Goal: Task Accomplishment & Management: Use online tool/utility

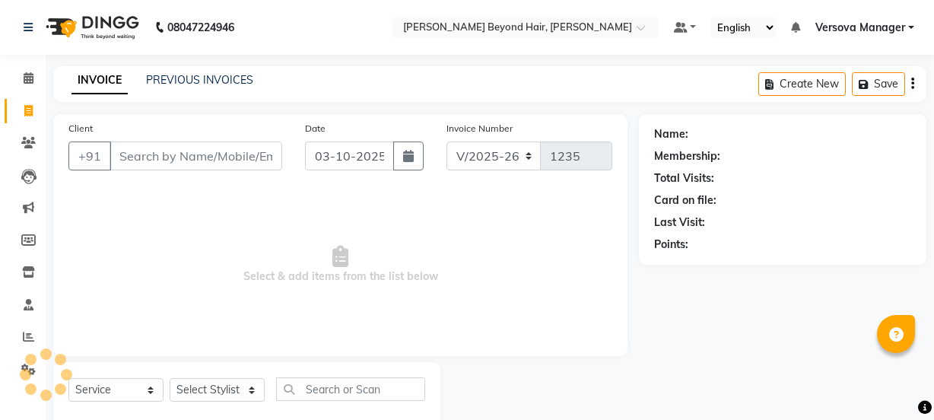
select select "6352"
select select "service"
click at [202, 83] on link "PREVIOUS INVOICES" at bounding box center [199, 80] width 107 height 14
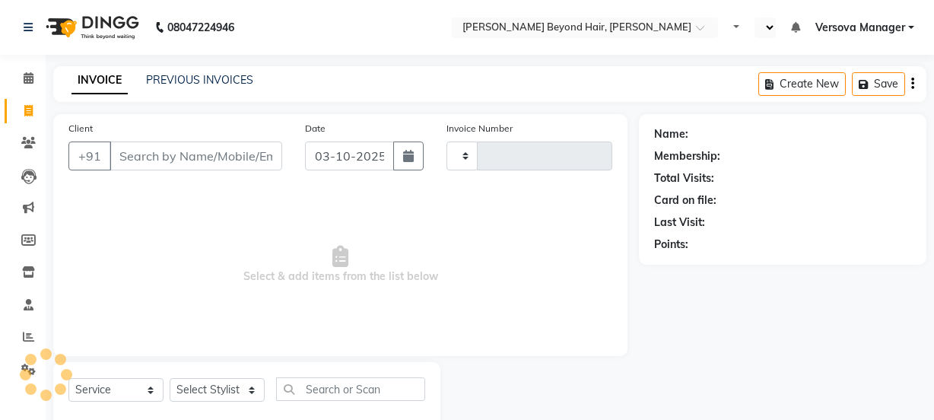
select select "service"
type input "1235"
select select "en"
select select "6352"
